Goal: Task Accomplishment & Management: Manage account settings

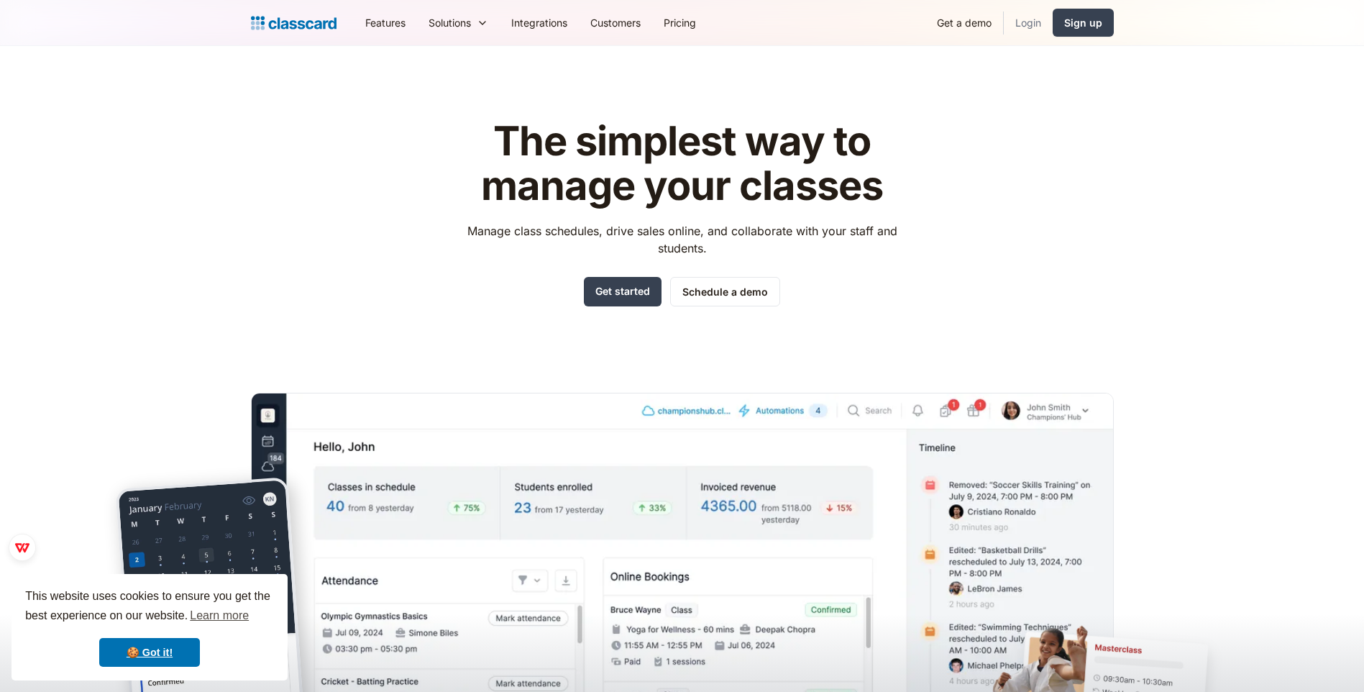
click at [1032, 24] on link "Login" at bounding box center [1028, 22] width 49 height 32
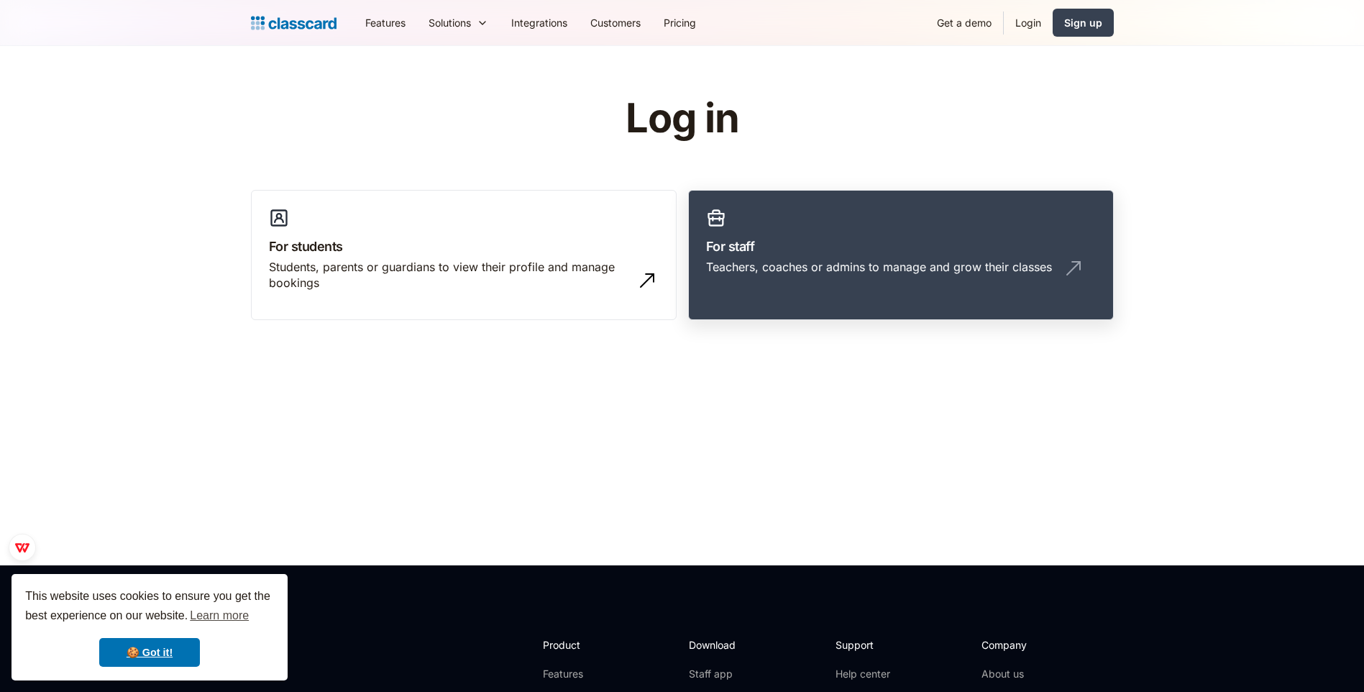
click at [794, 261] on div "Teachers, coaches or admins to manage and grow their classes" at bounding box center [879, 267] width 346 height 16
